Goal: Task Accomplishment & Management: Manage account settings

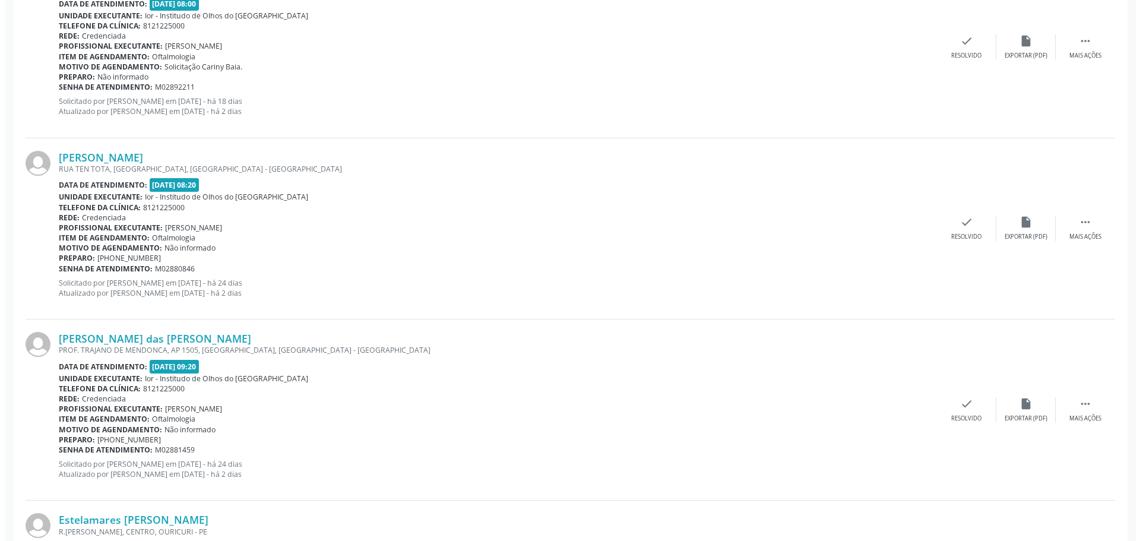
scroll to position [475, 0]
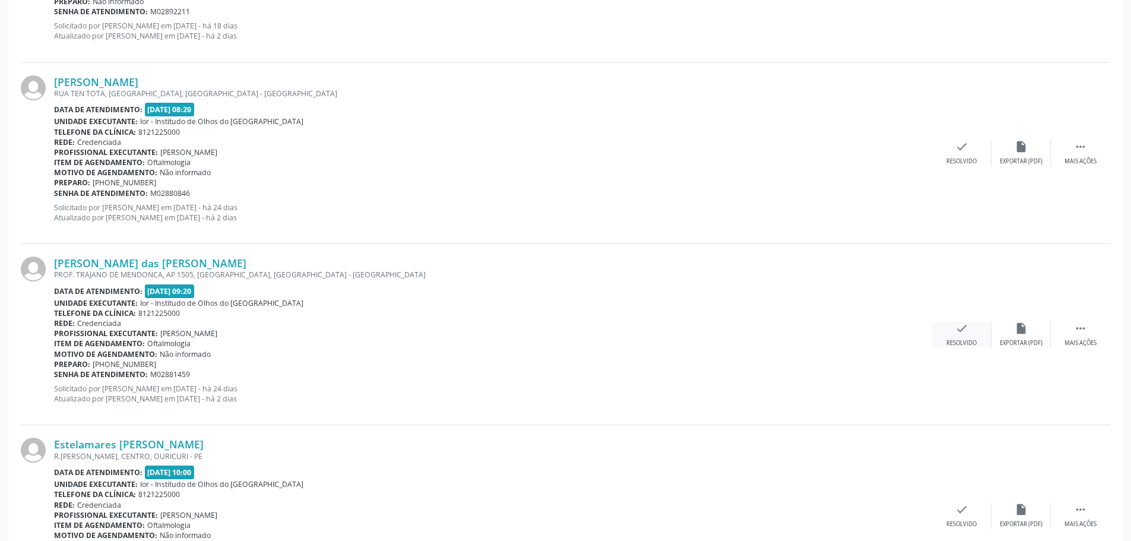
click at [958, 339] on div "Resolvido" at bounding box center [961, 343] width 30 height 8
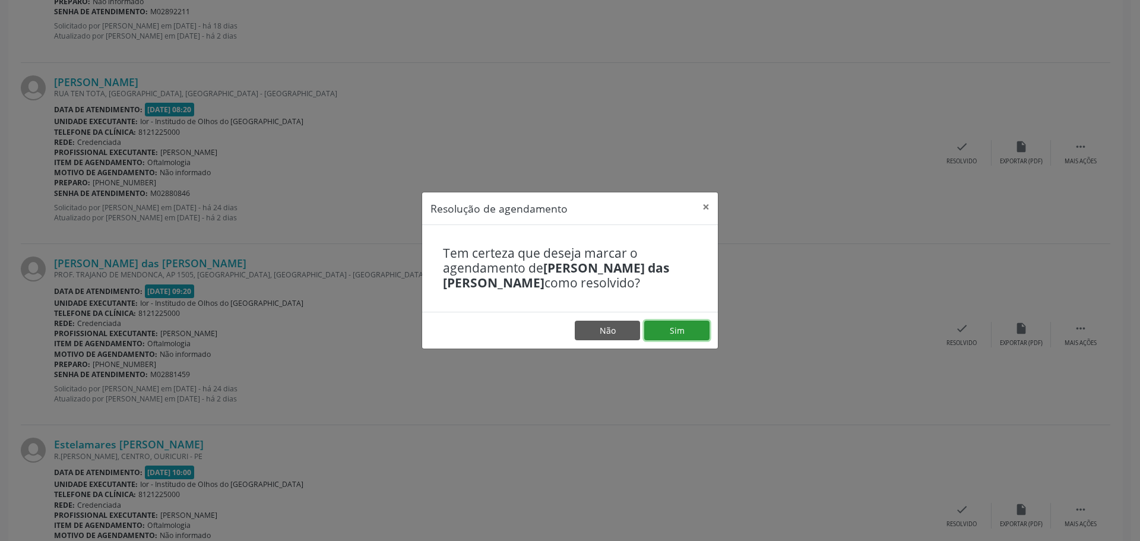
click at [690, 325] on button "Sim" at bounding box center [676, 331] width 65 height 20
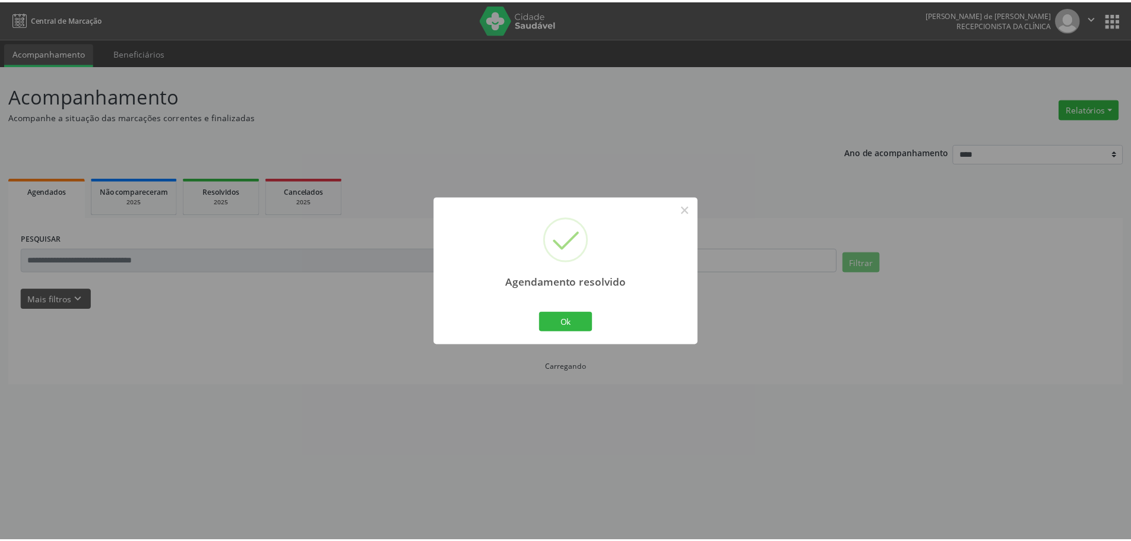
scroll to position [0, 0]
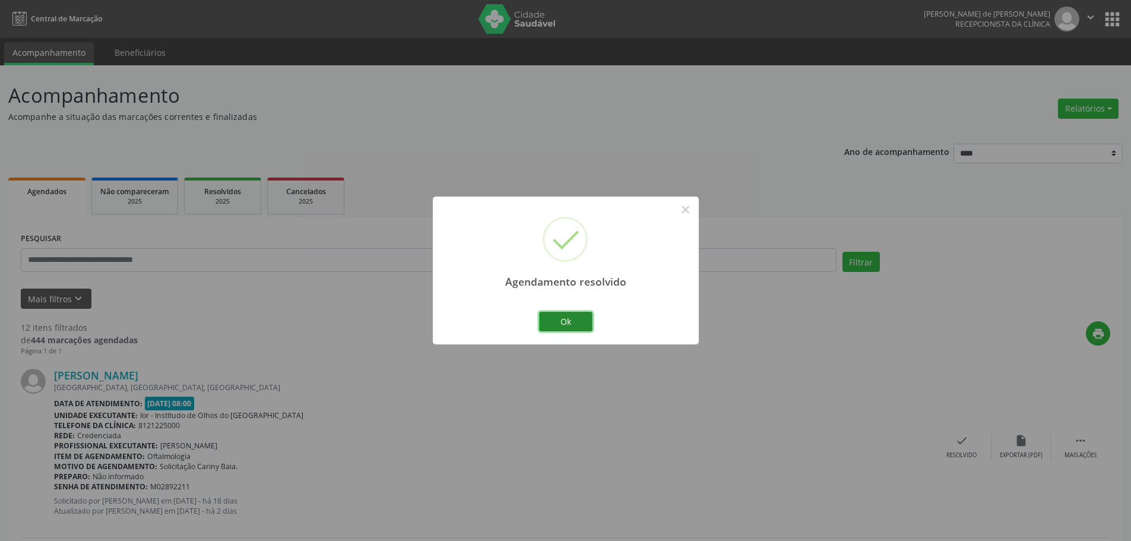
click at [571, 320] on button "Ok" at bounding box center [565, 322] width 53 height 20
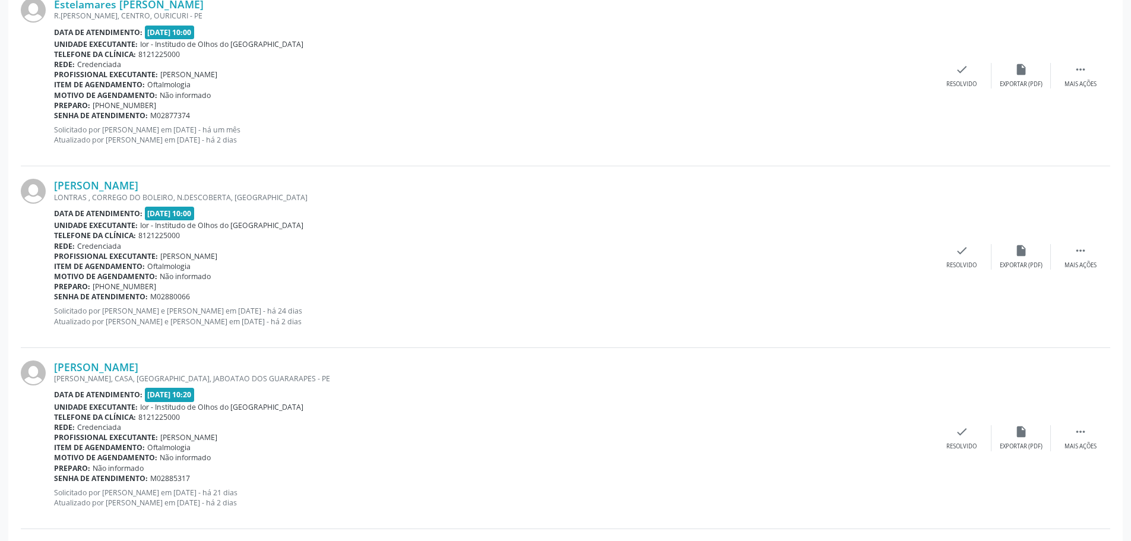
scroll to position [705, 0]
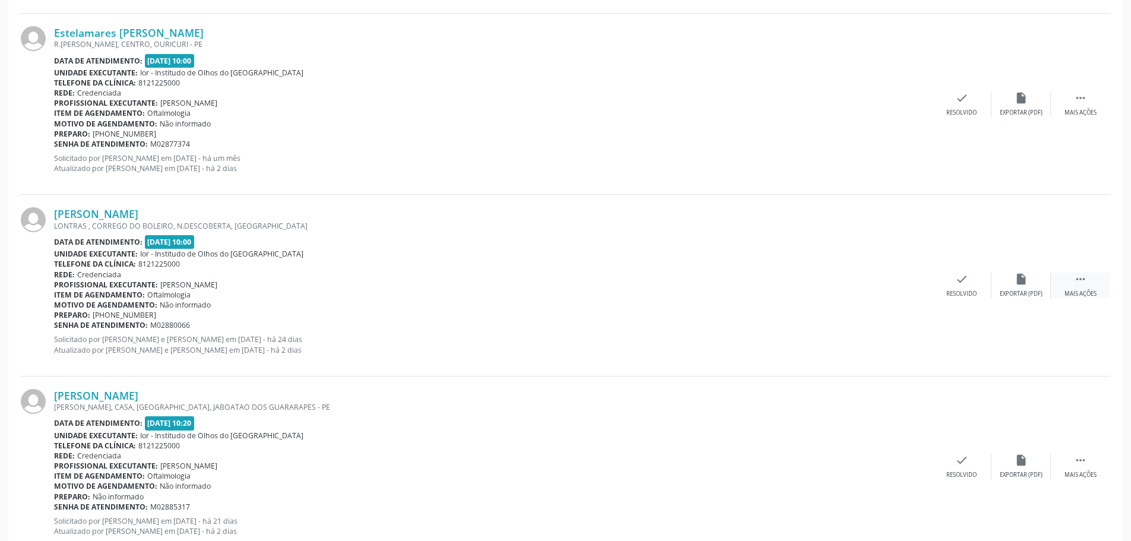
click at [1070, 286] on div " Mais ações" at bounding box center [1080, 285] width 59 height 26
click at [1005, 287] on div "alarm_off Não compareceu" at bounding box center [1020, 285] width 59 height 26
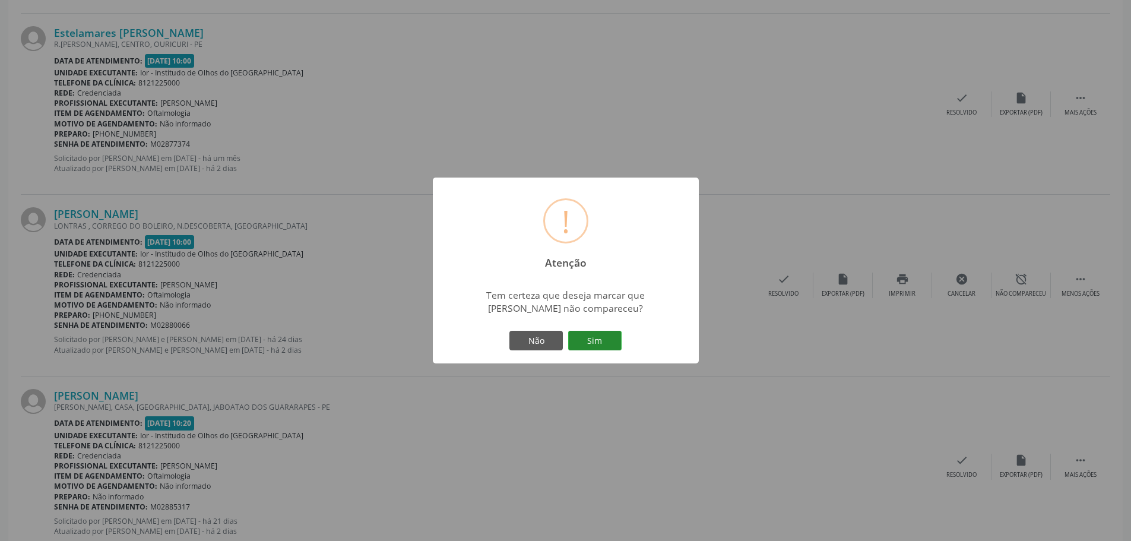
click at [587, 344] on button "Sim" at bounding box center [594, 341] width 53 height 20
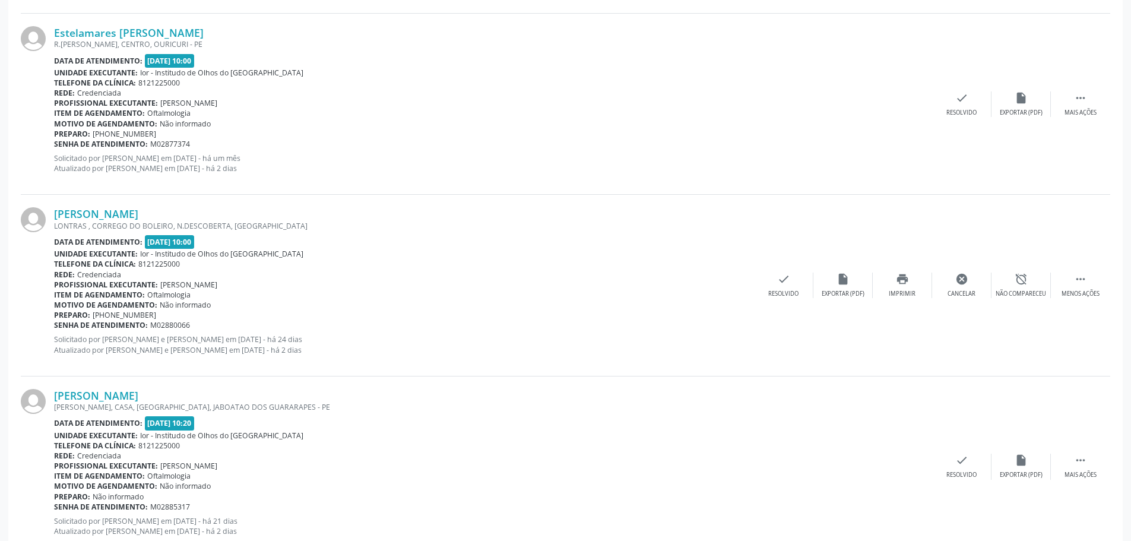
scroll to position [0, 0]
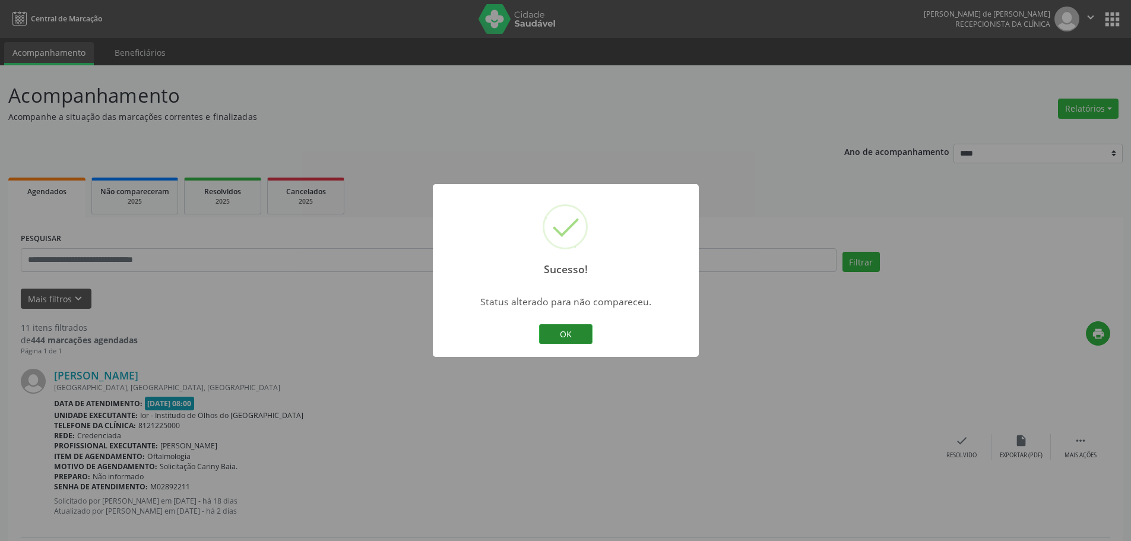
drag, startPoint x: 571, startPoint y: 328, endPoint x: 560, endPoint y: 327, distance: 10.8
click at [572, 328] on button "OK" at bounding box center [565, 334] width 53 height 20
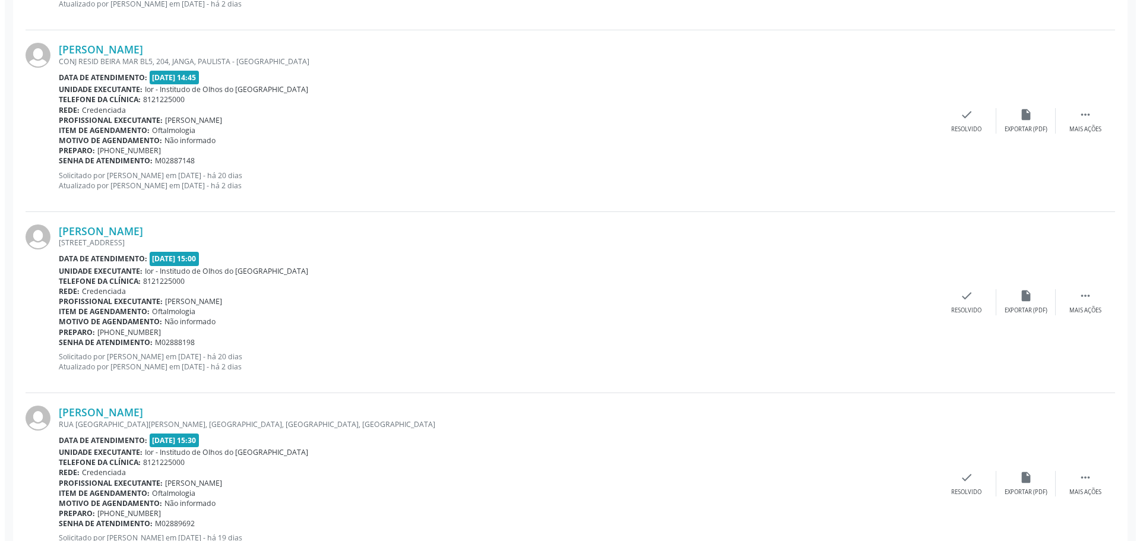
scroll to position [1830, 0]
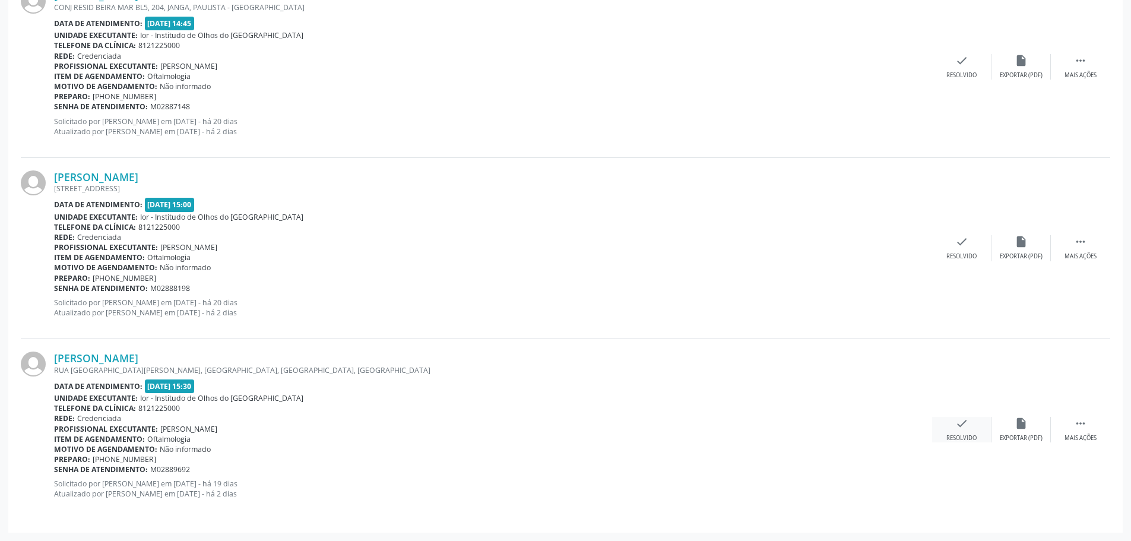
click at [955, 435] on div "Resolvido" at bounding box center [961, 438] width 30 height 8
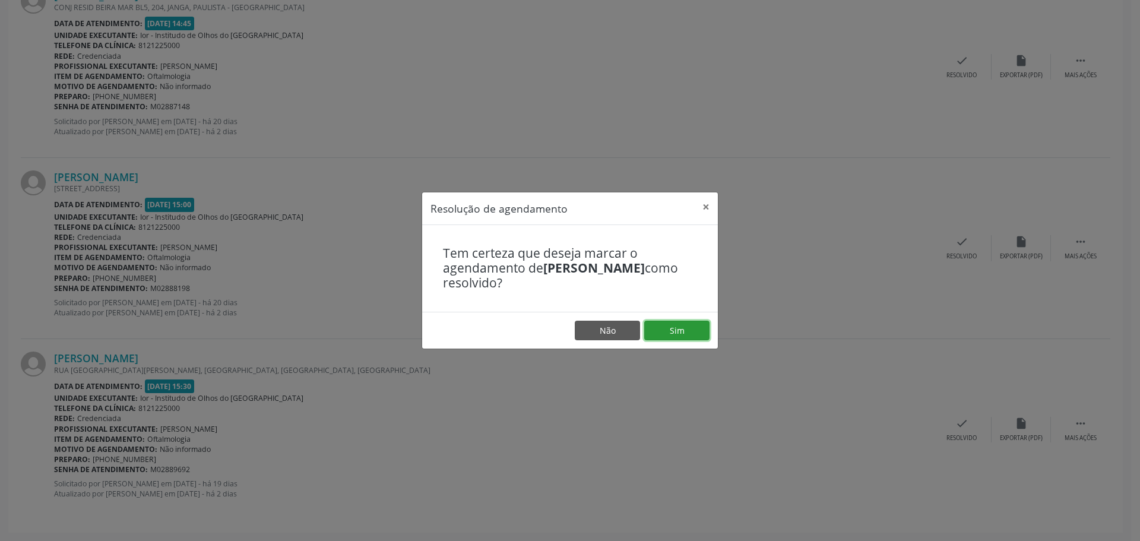
click at [683, 328] on button "Sim" at bounding box center [676, 331] width 65 height 20
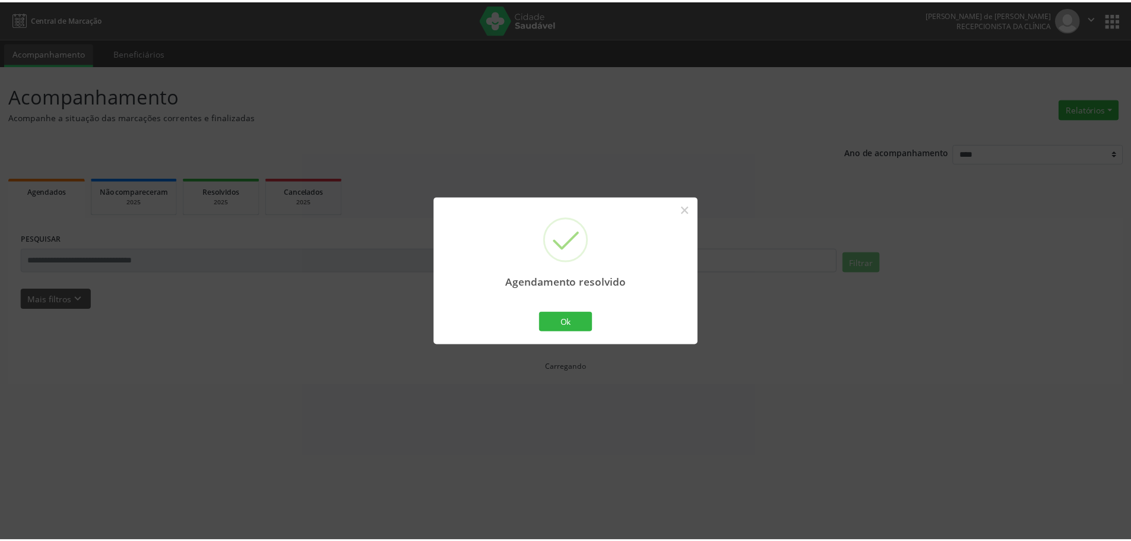
scroll to position [0, 0]
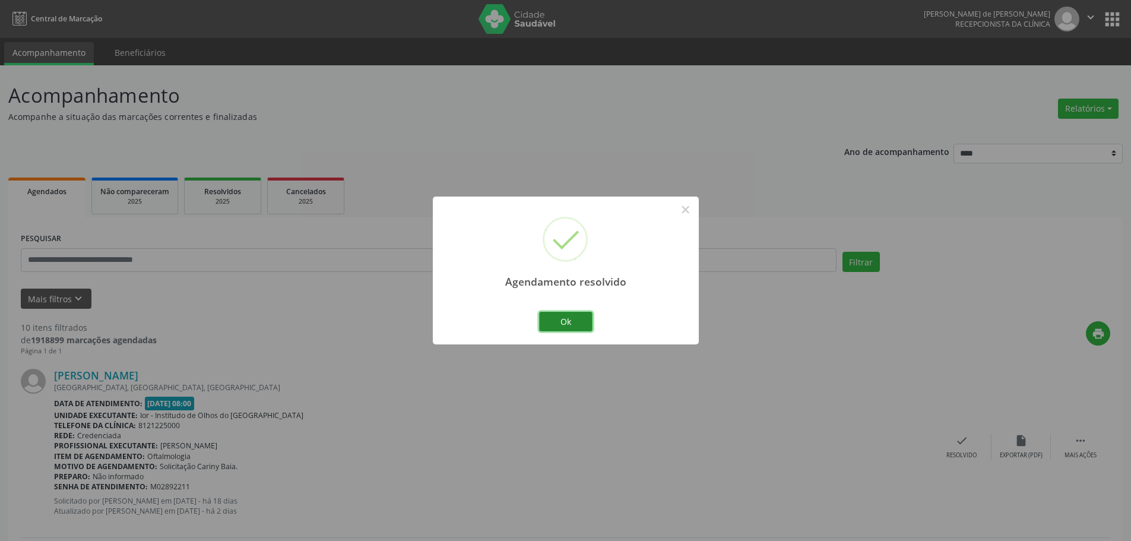
click at [587, 324] on button "Ok" at bounding box center [565, 322] width 53 height 20
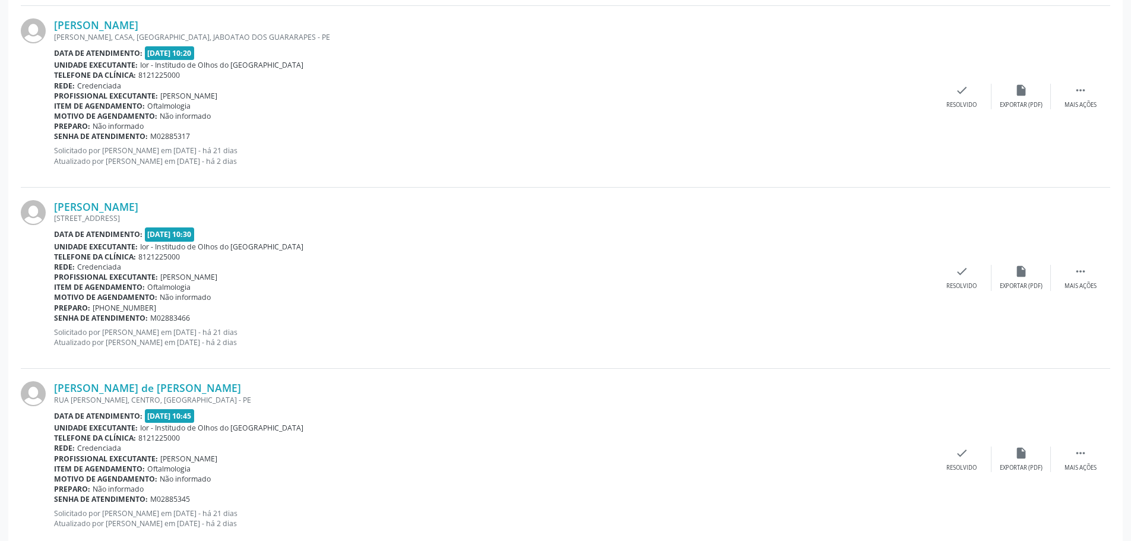
scroll to position [950, 0]
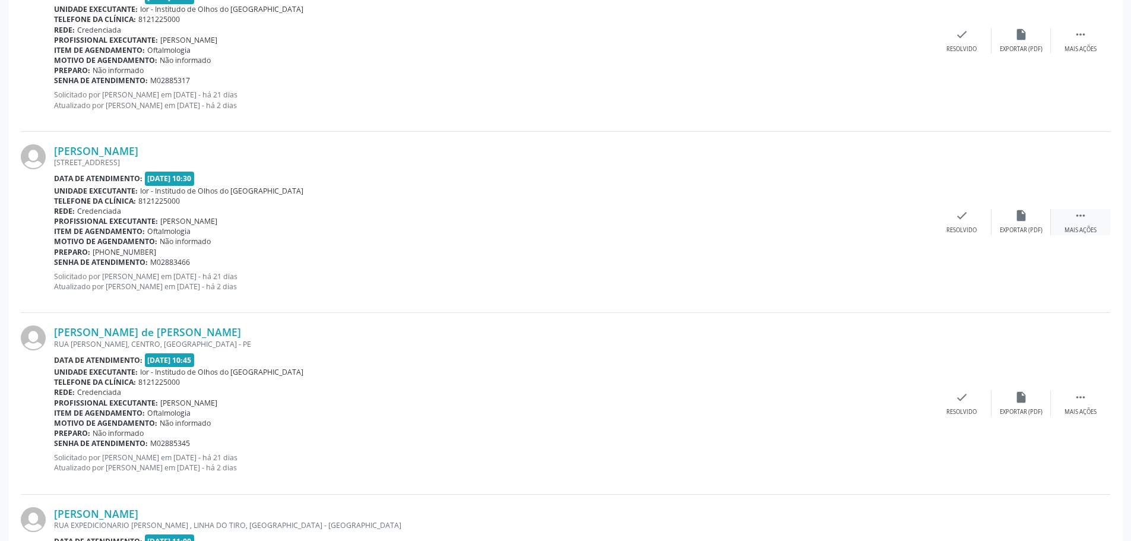
click at [1096, 230] on div "Mais ações" at bounding box center [1080, 230] width 32 height 8
click at [1015, 228] on div "Não compareceu" at bounding box center [1021, 230] width 50 height 8
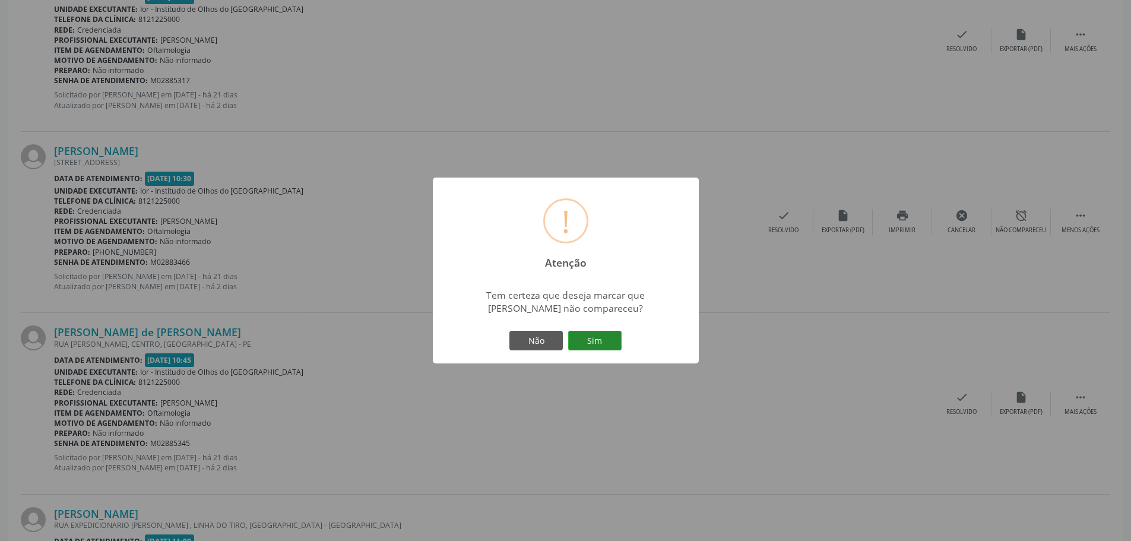
click at [590, 344] on button "Sim" at bounding box center [594, 341] width 53 height 20
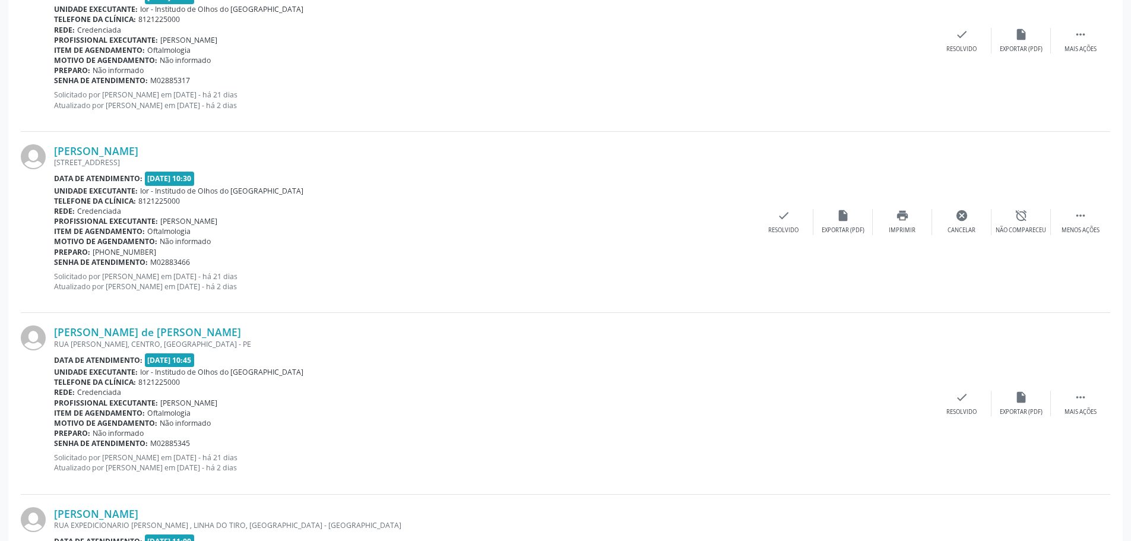
scroll to position [0, 0]
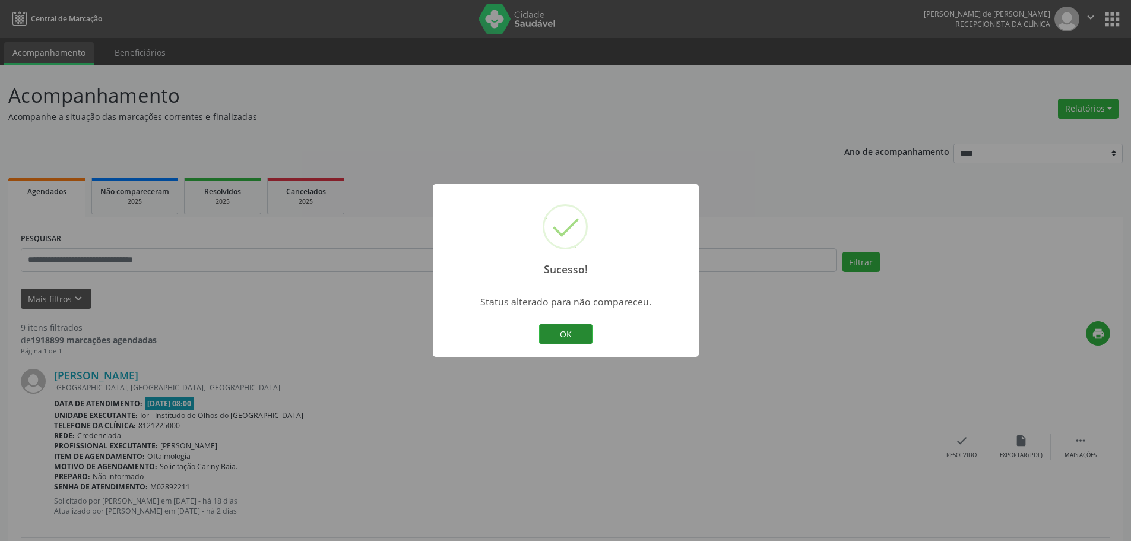
click at [554, 332] on button "OK" at bounding box center [565, 334] width 53 height 20
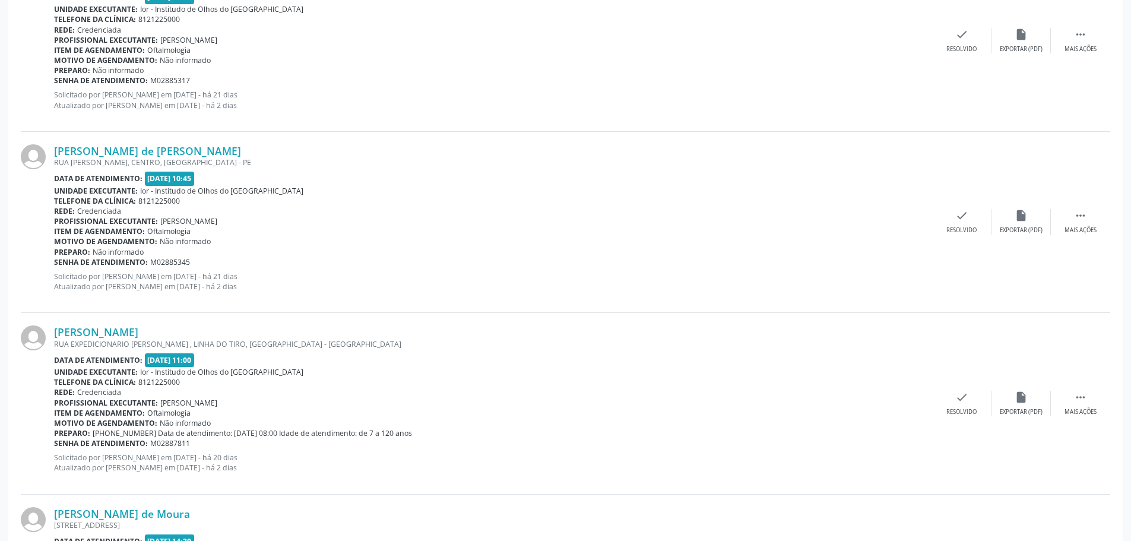
scroll to position [1009, 0]
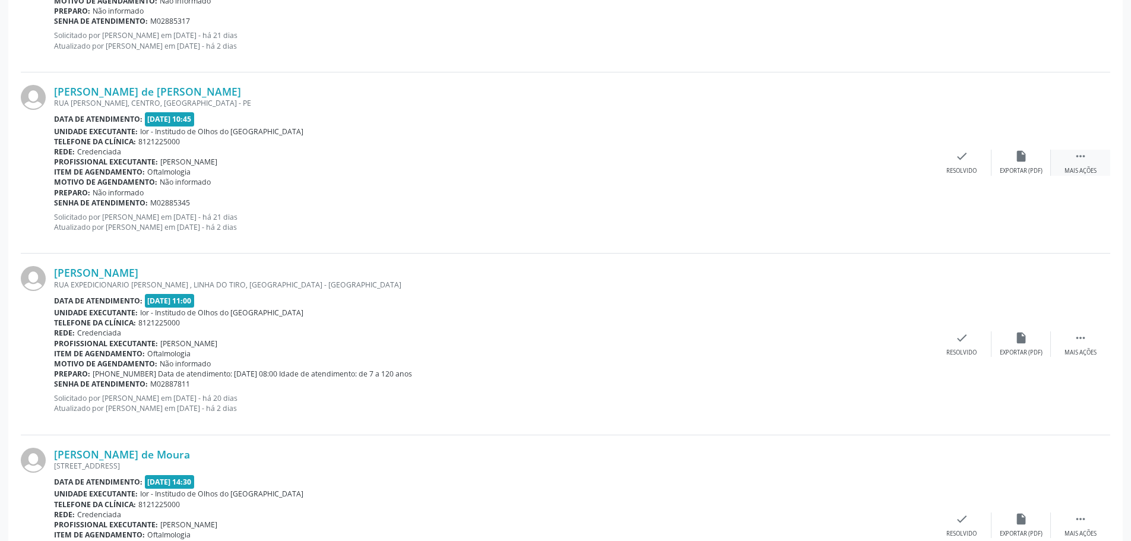
click at [1077, 157] on icon "" at bounding box center [1080, 156] width 13 height 13
click at [1010, 164] on div "alarm_off Não compareceu" at bounding box center [1020, 163] width 59 height 26
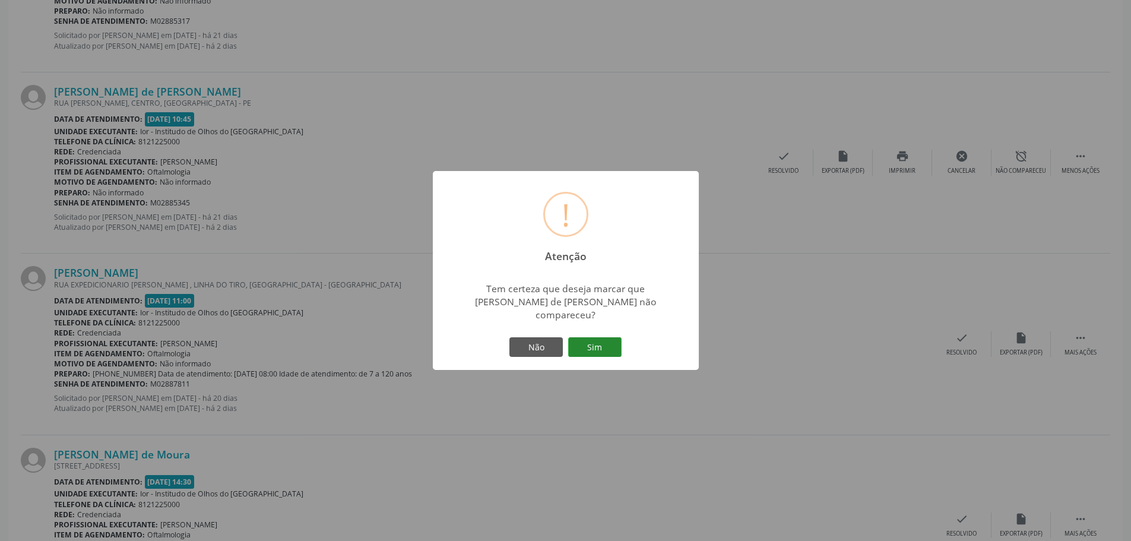
click at [609, 344] on button "Sim" at bounding box center [594, 347] width 53 height 20
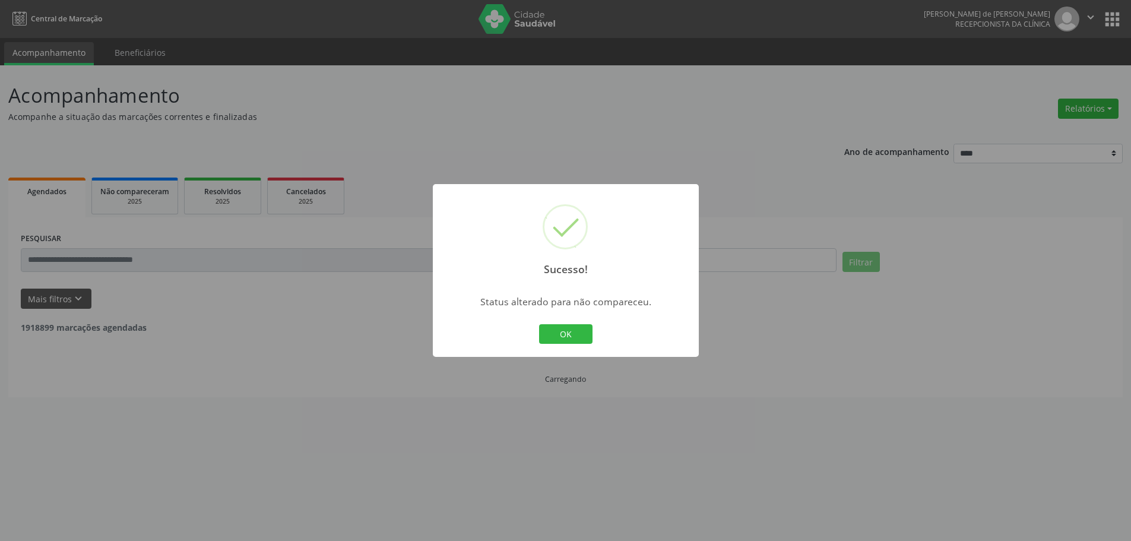
scroll to position [0, 0]
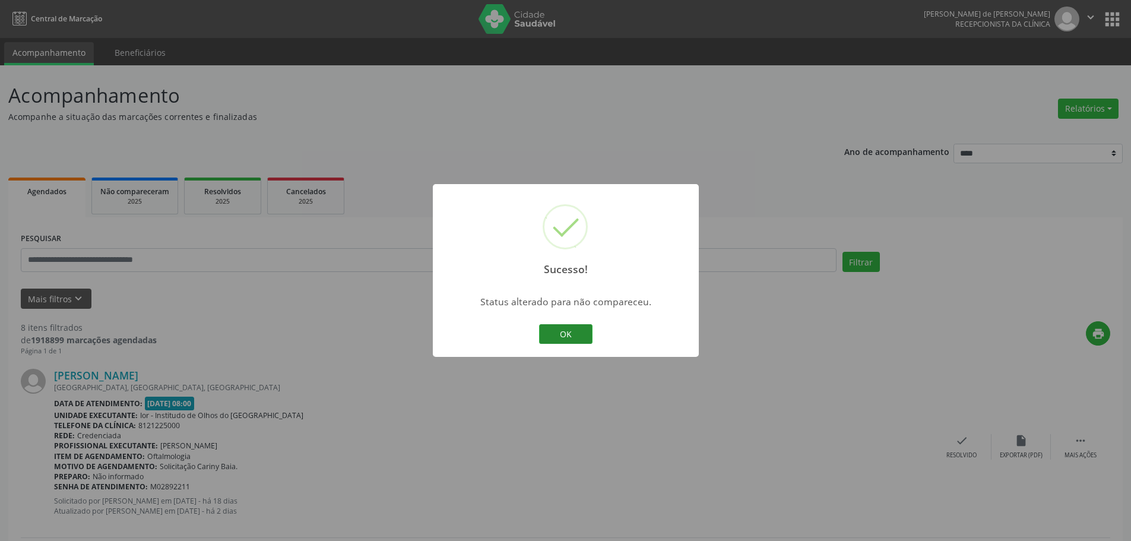
click at [551, 331] on button "OK" at bounding box center [565, 334] width 53 height 20
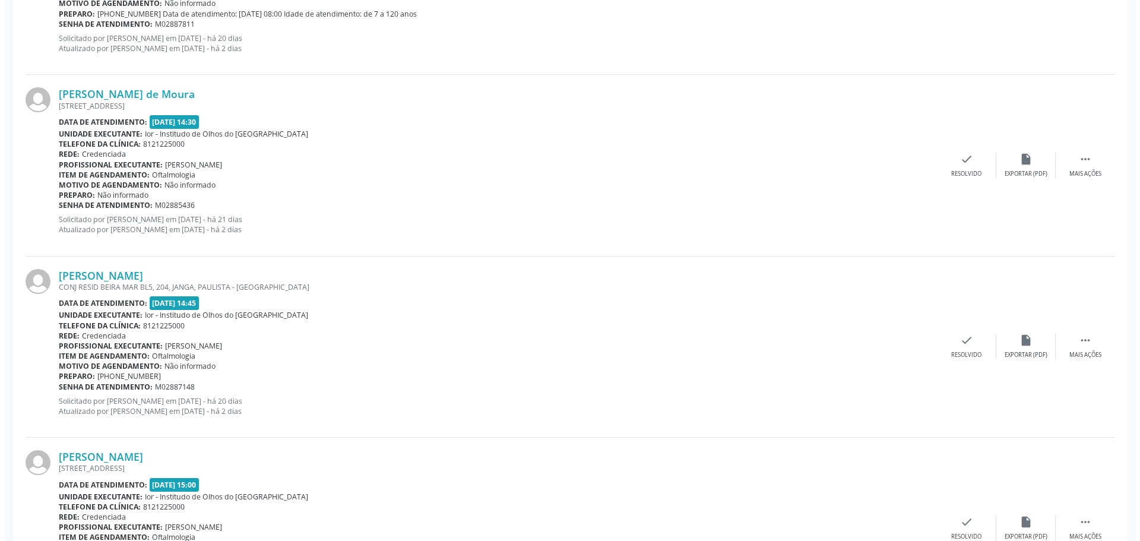
scroll to position [1286, 0]
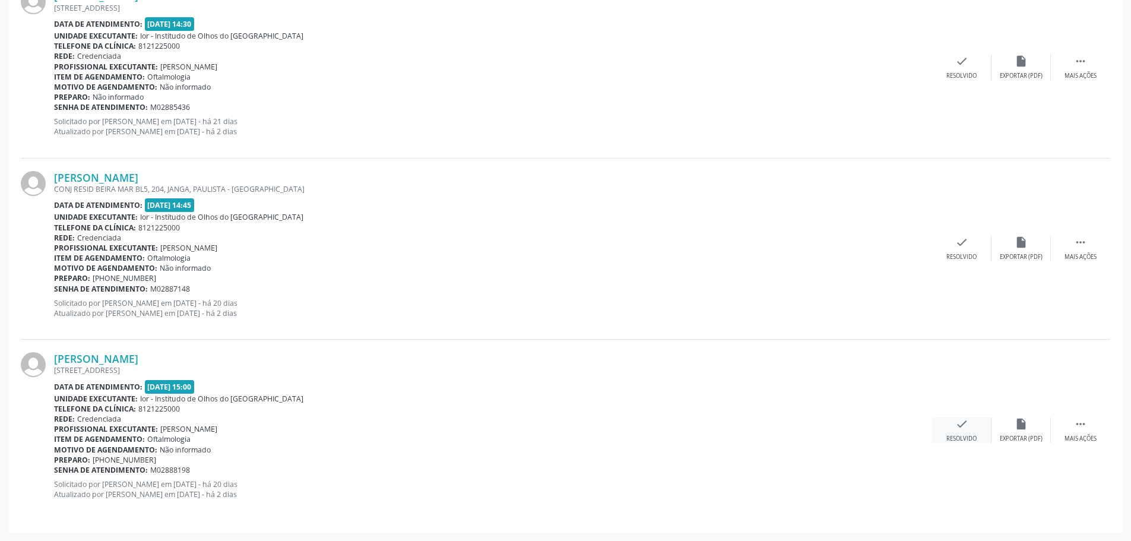
click at [964, 430] on div "check Resolvido" at bounding box center [961, 430] width 59 height 26
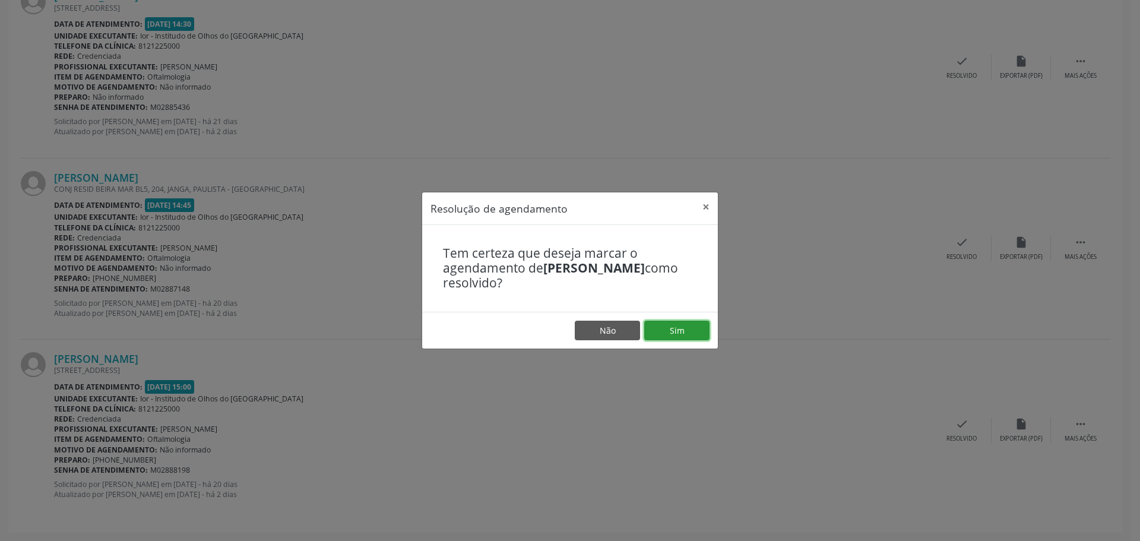
click at [684, 324] on button "Sim" at bounding box center [676, 331] width 65 height 20
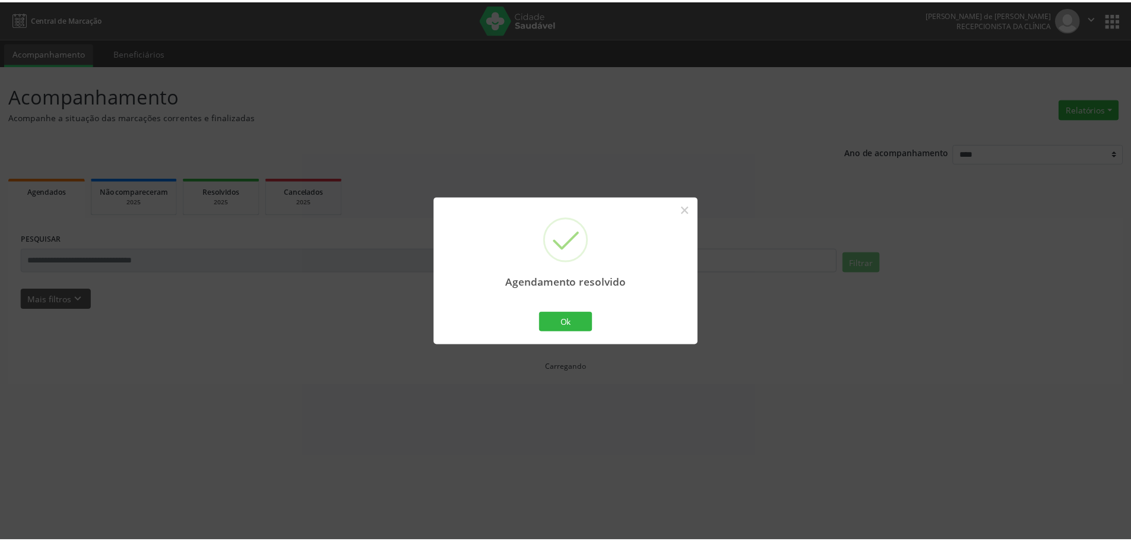
scroll to position [0, 0]
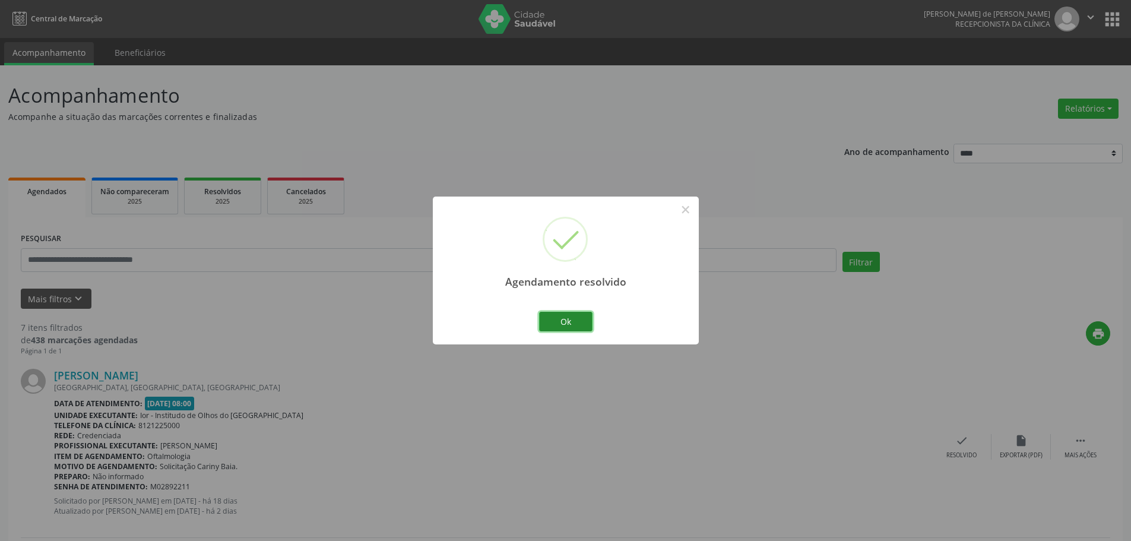
drag, startPoint x: 579, startPoint y: 321, endPoint x: 563, endPoint y: 326, distance: 16.9
click at [578, 321] on button "Ok" at bounding box center [565, 322] width 53 height 20
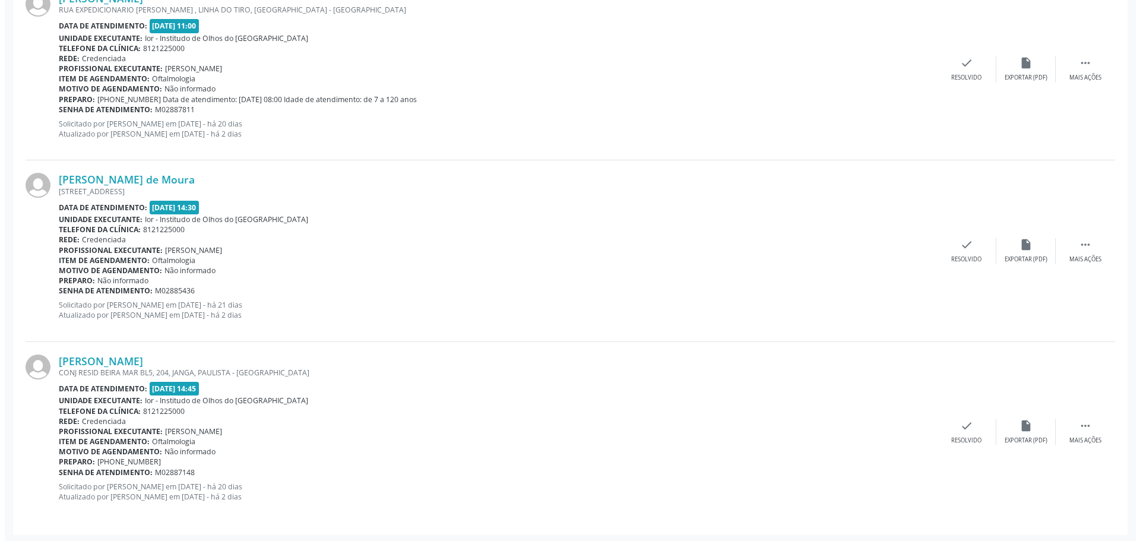
scroll to position [1105, 0]
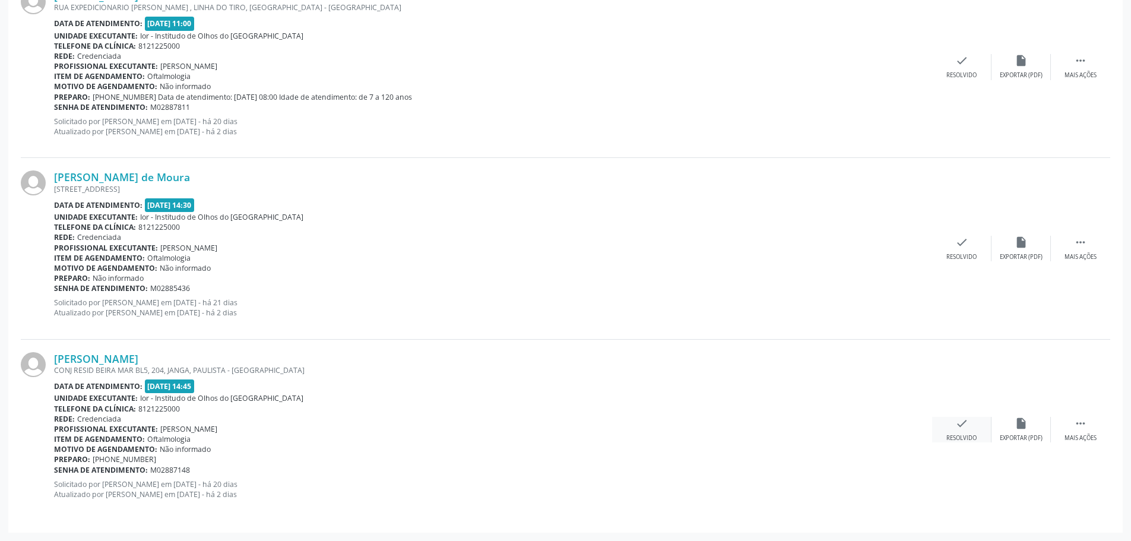
click at [953, 428] on div "check Resolvido" at bounding box center [961, 430] width 59 height 26
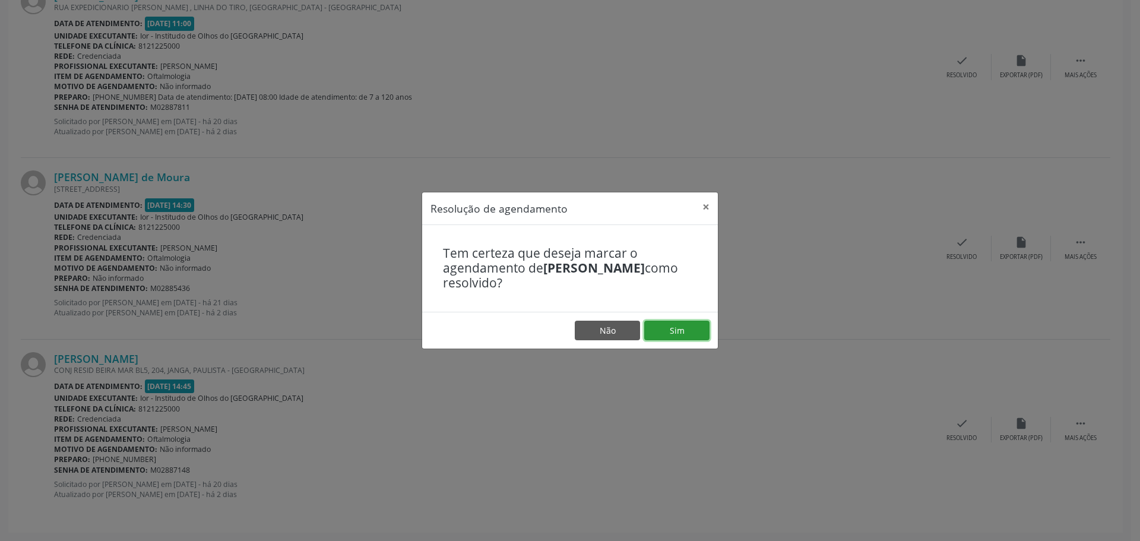
click at [682, 328] on button "Sim" at bounding box center [676, 331] width 65 height 20
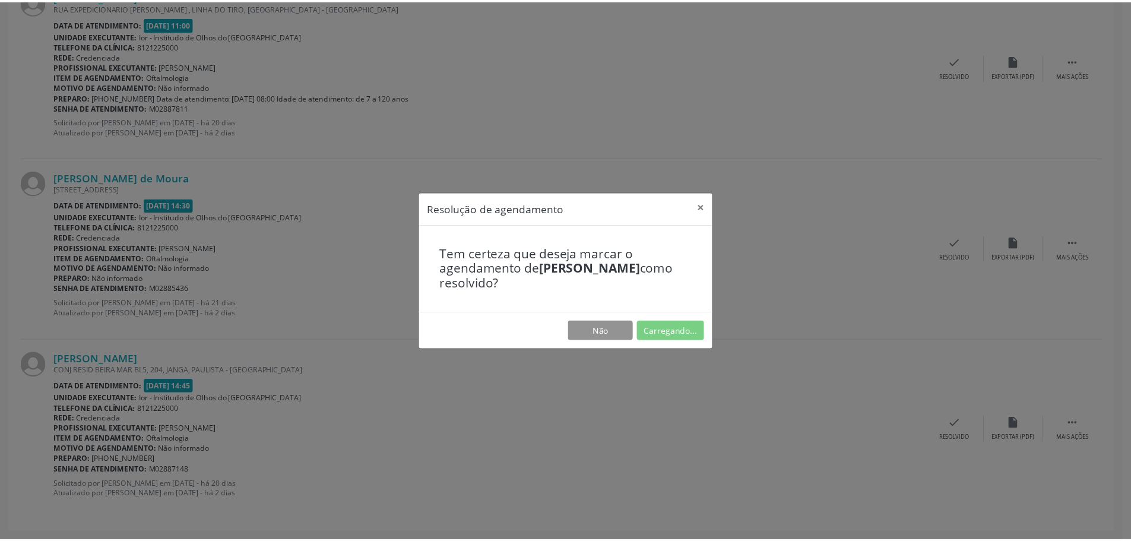
scroll to position [0, 0]
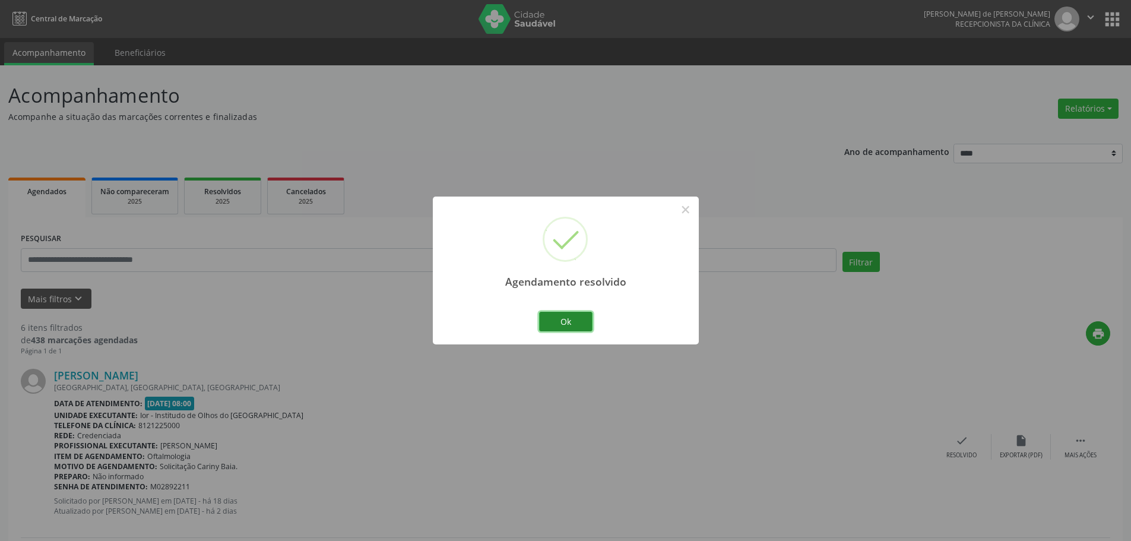
click at [582, 324] on button "Ok" at bounding box center [565, 322] width 53 height 20
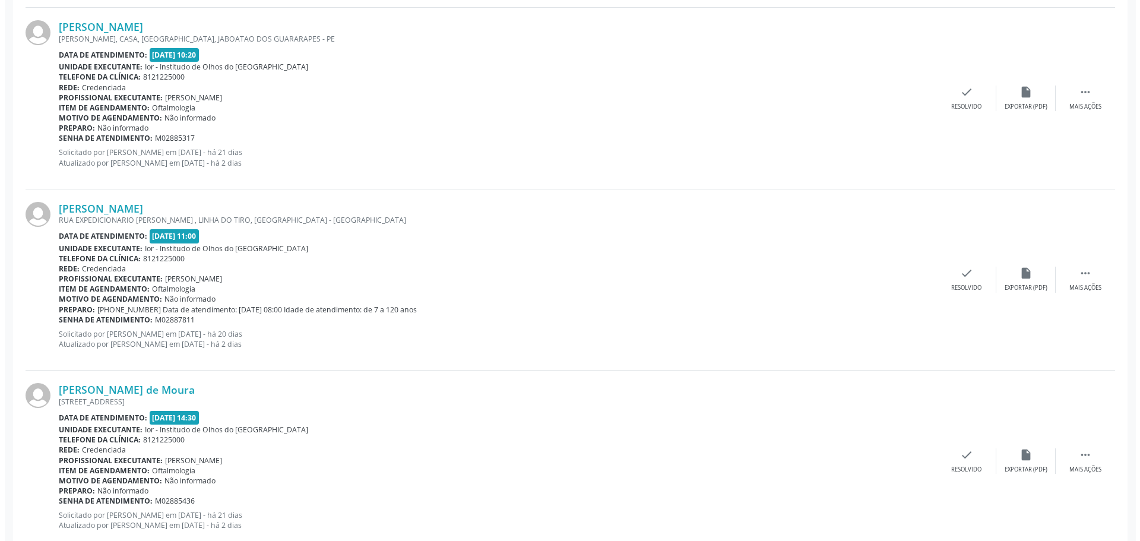
scroll to position [924, 0]
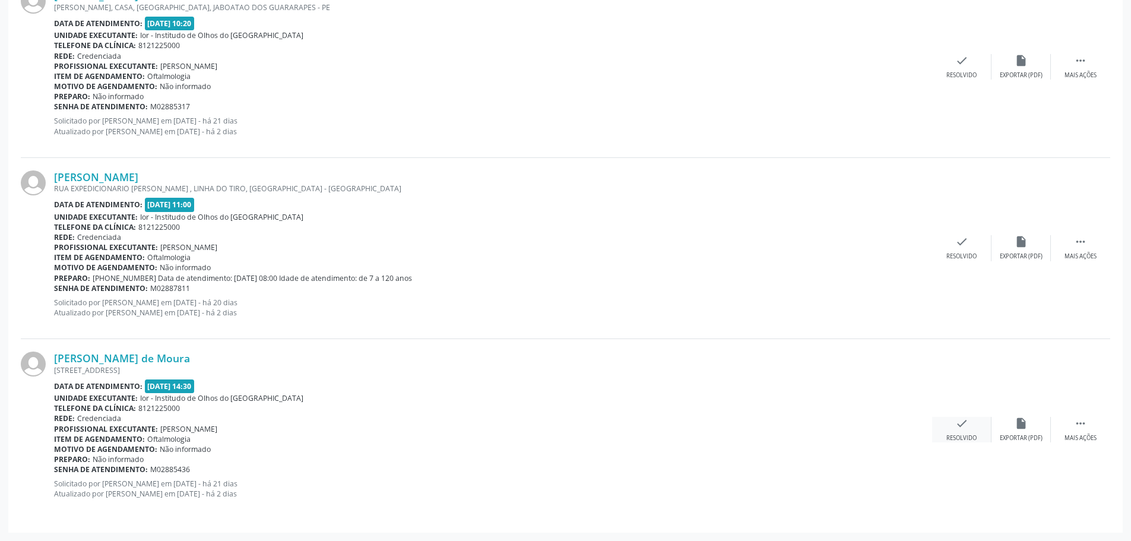
click at [952, 429] on div "check Resolvido" at bounding box center [961, 430] width 59 height 26
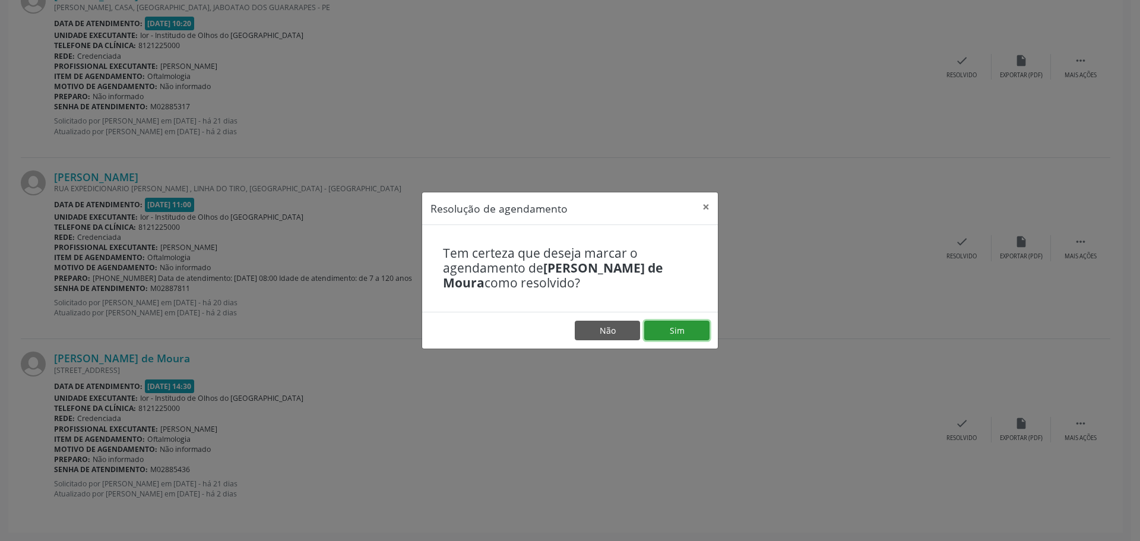
click at [680, 329] on button "Sim" at bounding box center [676, 331] width 65 height 20
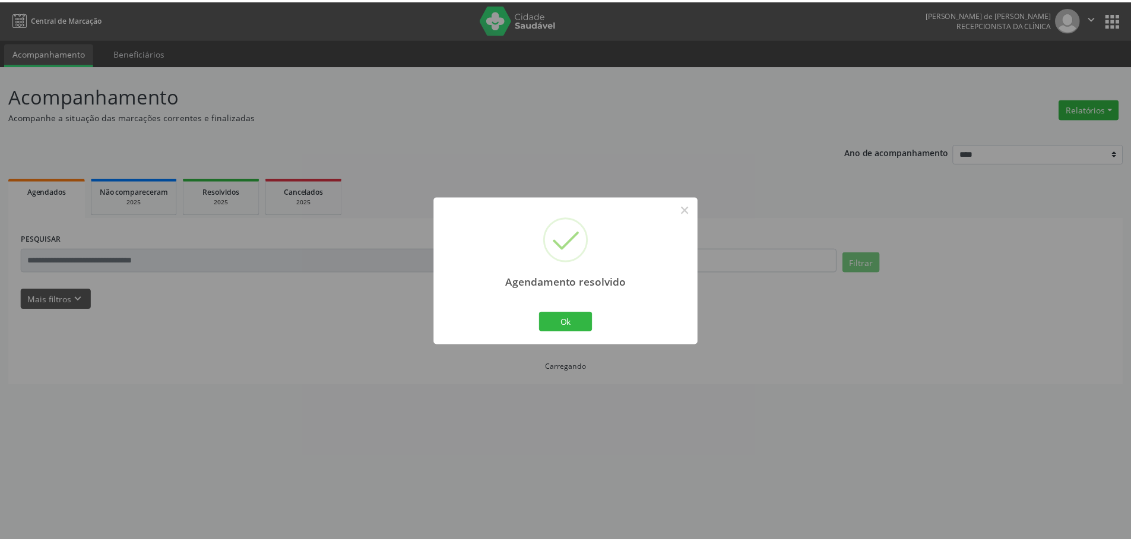
scroll to position [0, 0]
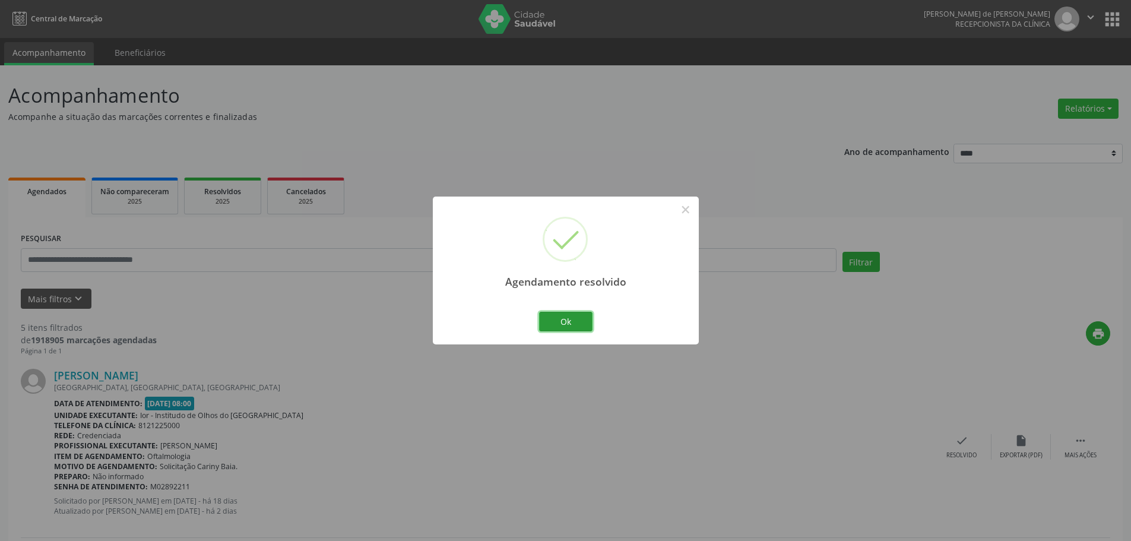
click at [571, 326] on button "Ok" at bounding box center [565, 322] width 53 height 20
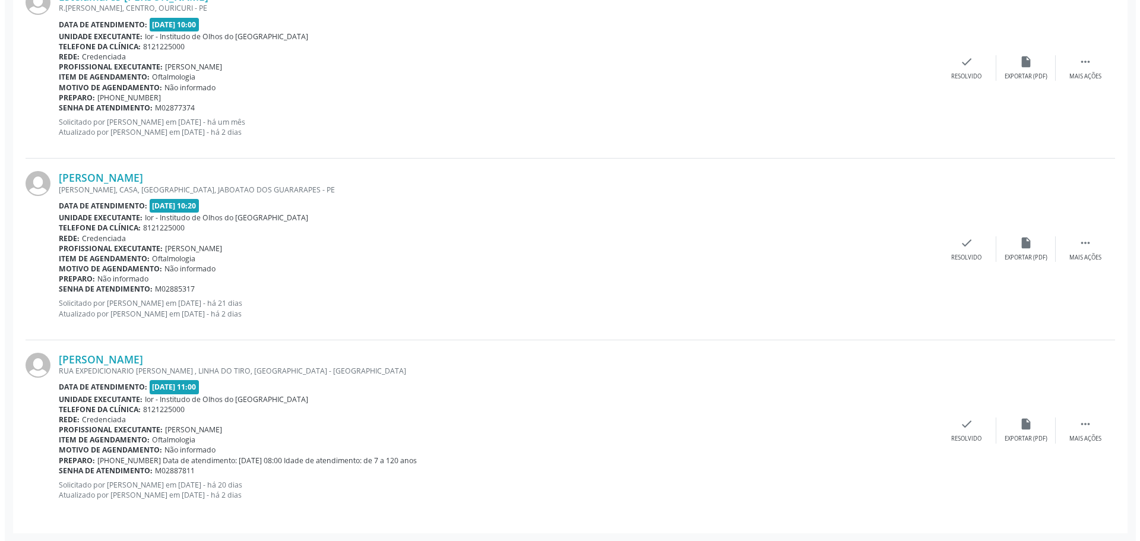
scroll to position [742, 0]
click at [967, 420] on icon "check" at bounding box center [961, 423] width 13 height 13
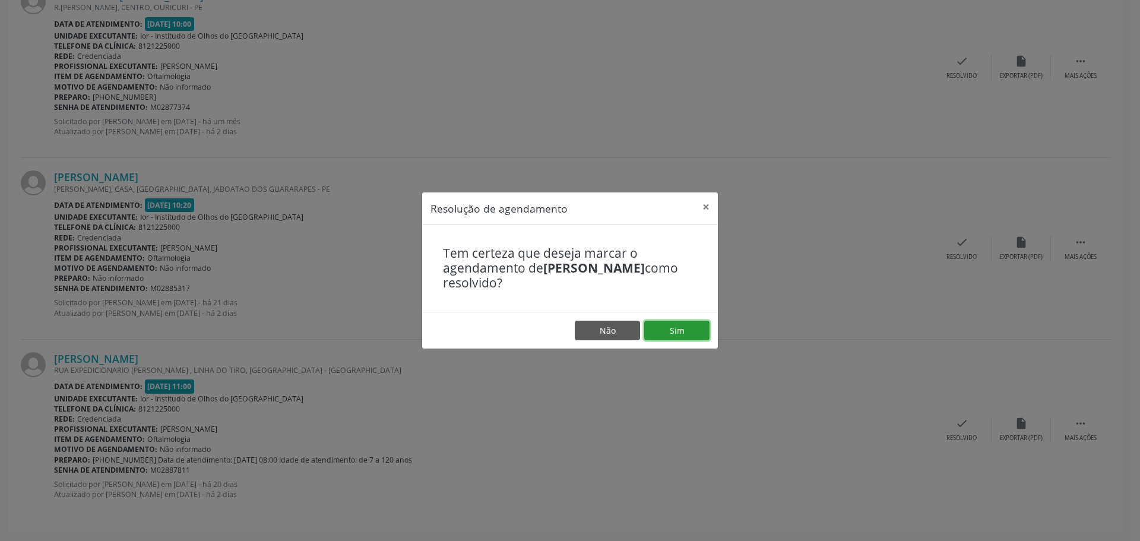
click at [695, 328] on button "Sim" at bounding box center [676, 331] width 65 height 20
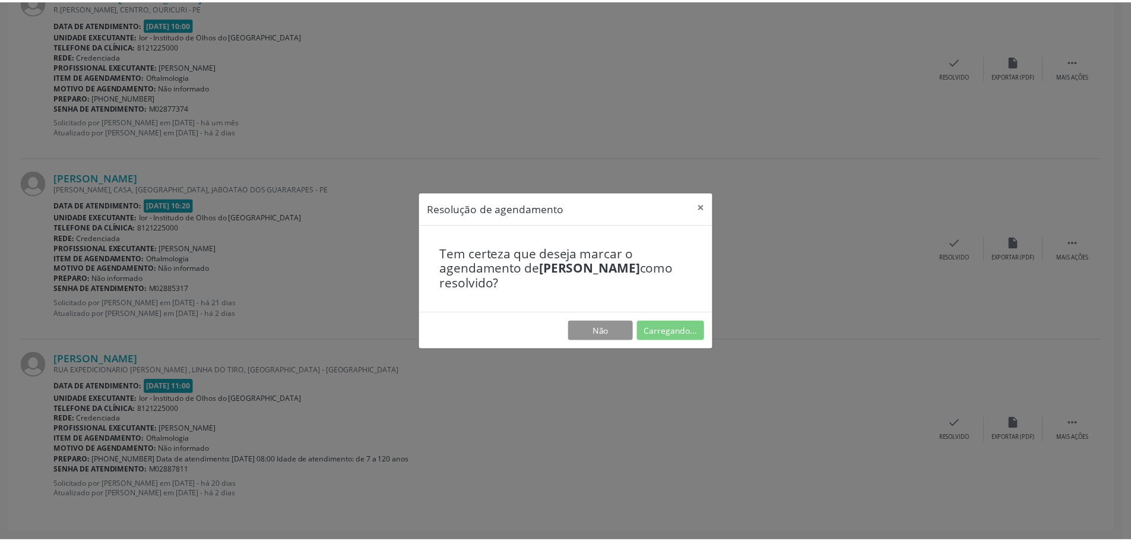
scroll to position [0, 0]
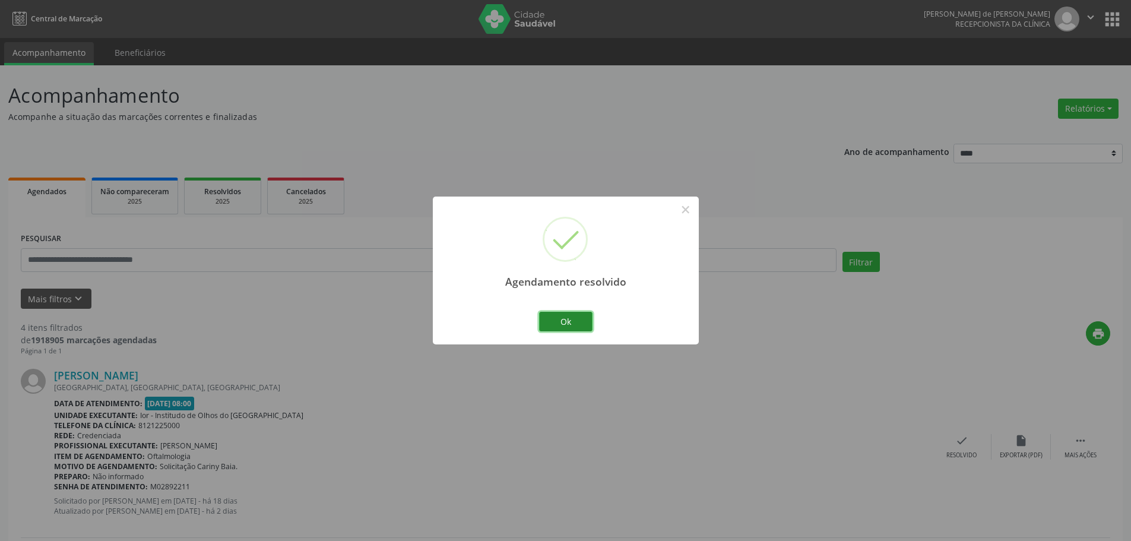
click at [590, 318] on button "Ok" at bounding box center [565, 322] width 53 height 20
